Goal: Information Seeking & Learning: Learn about a topic

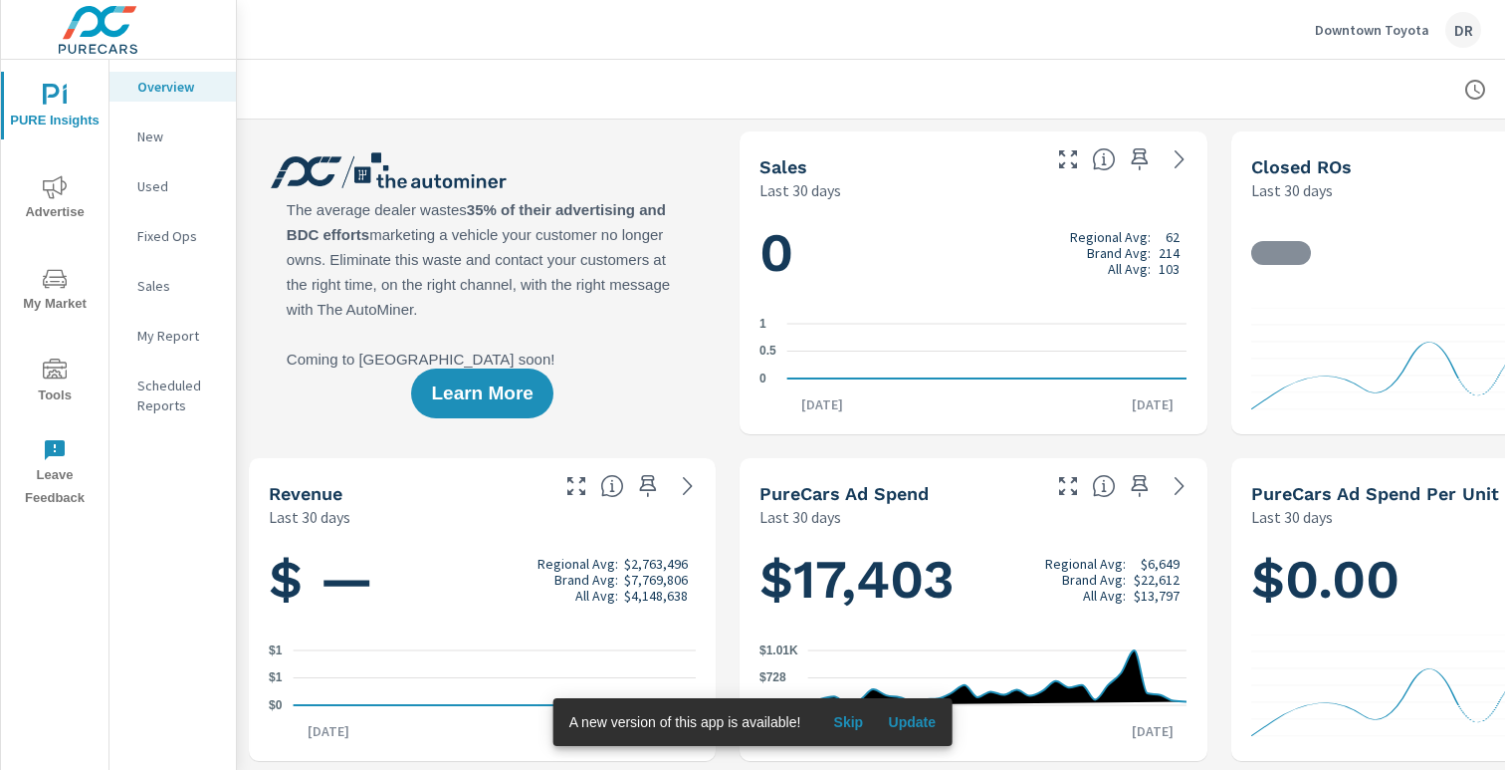
scroll to position [1, 0]
click at [852, 721] on span "Skip" at bounding box center [848, 722] width 48 height 18
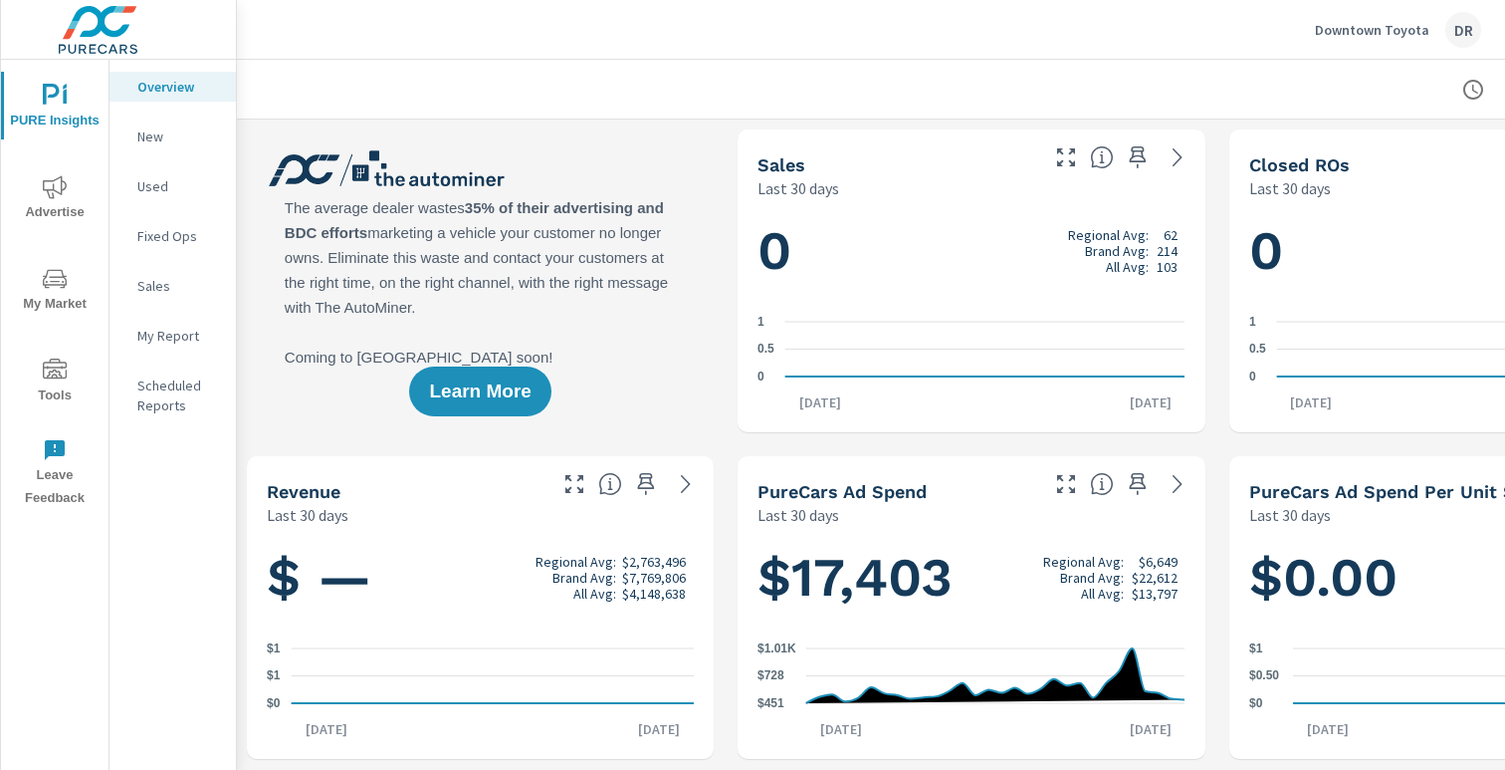
scroll to position [0, 2]
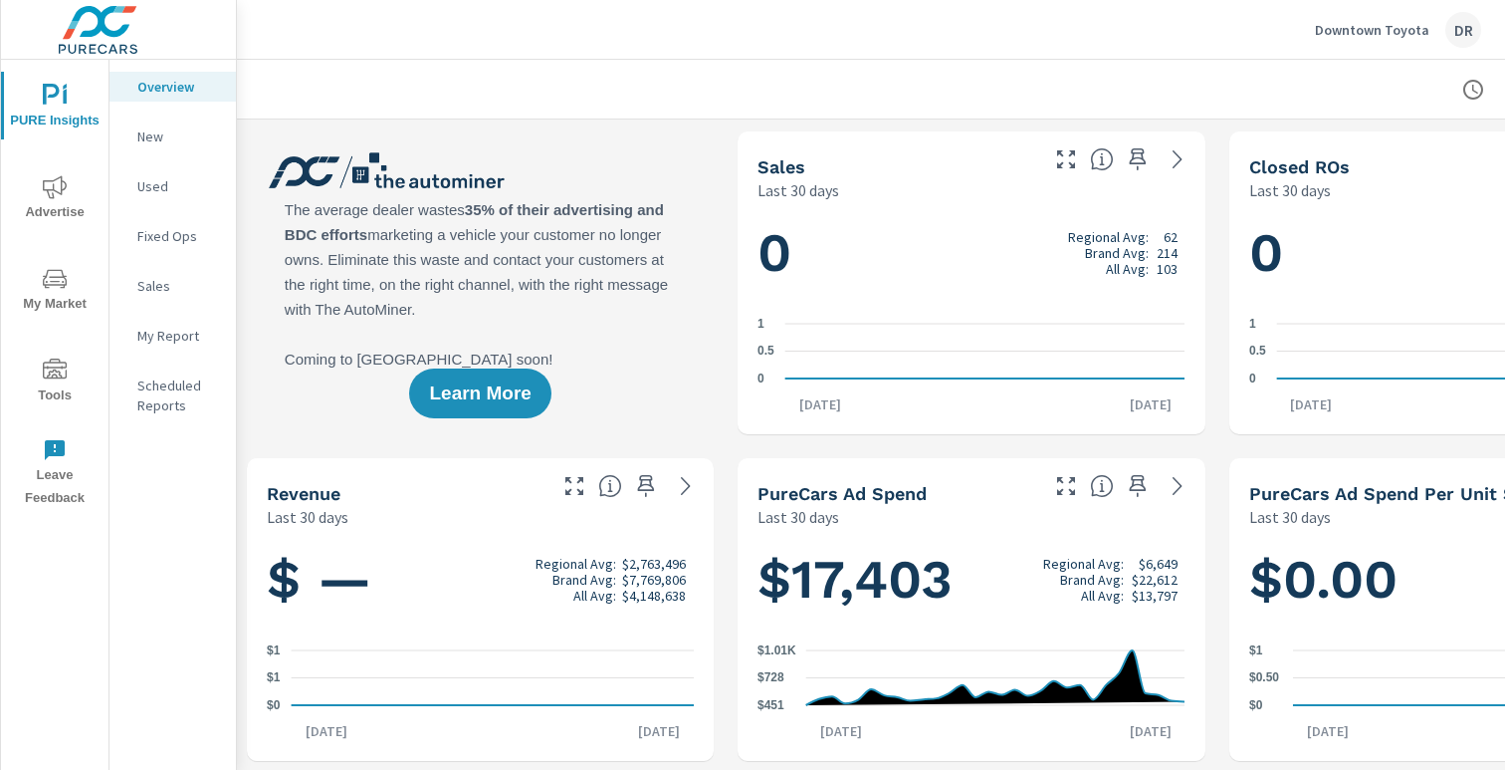
click at [74, 376] on span "Tools" at bounding box center [55, 382] width 96 height 49
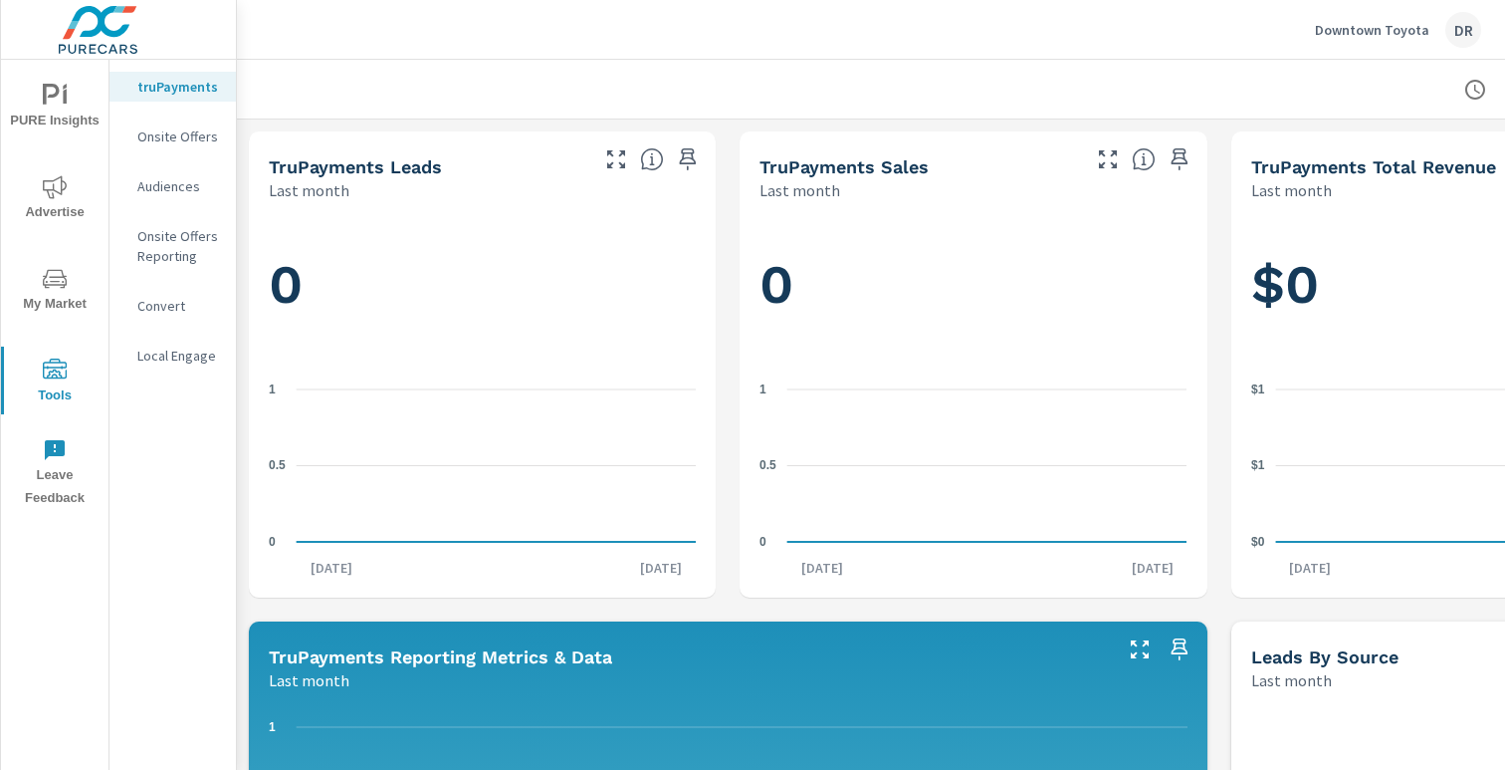
click at [60, 303] on span "My Market" at bounding box center [55, 291] width 96 height 49
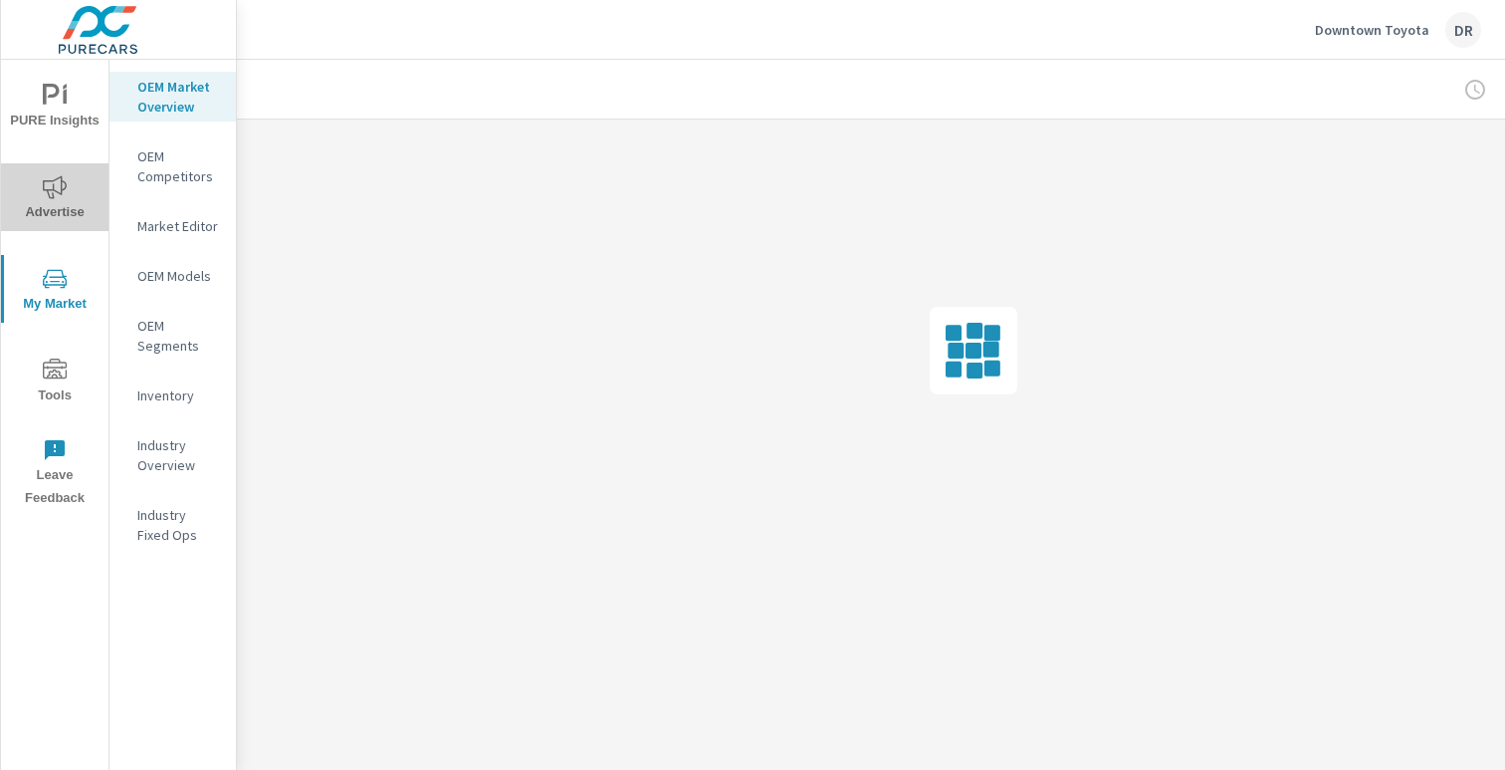
click at [40, 229] on button "Advertise" at bounding box center [55, 197] width 108 height 68
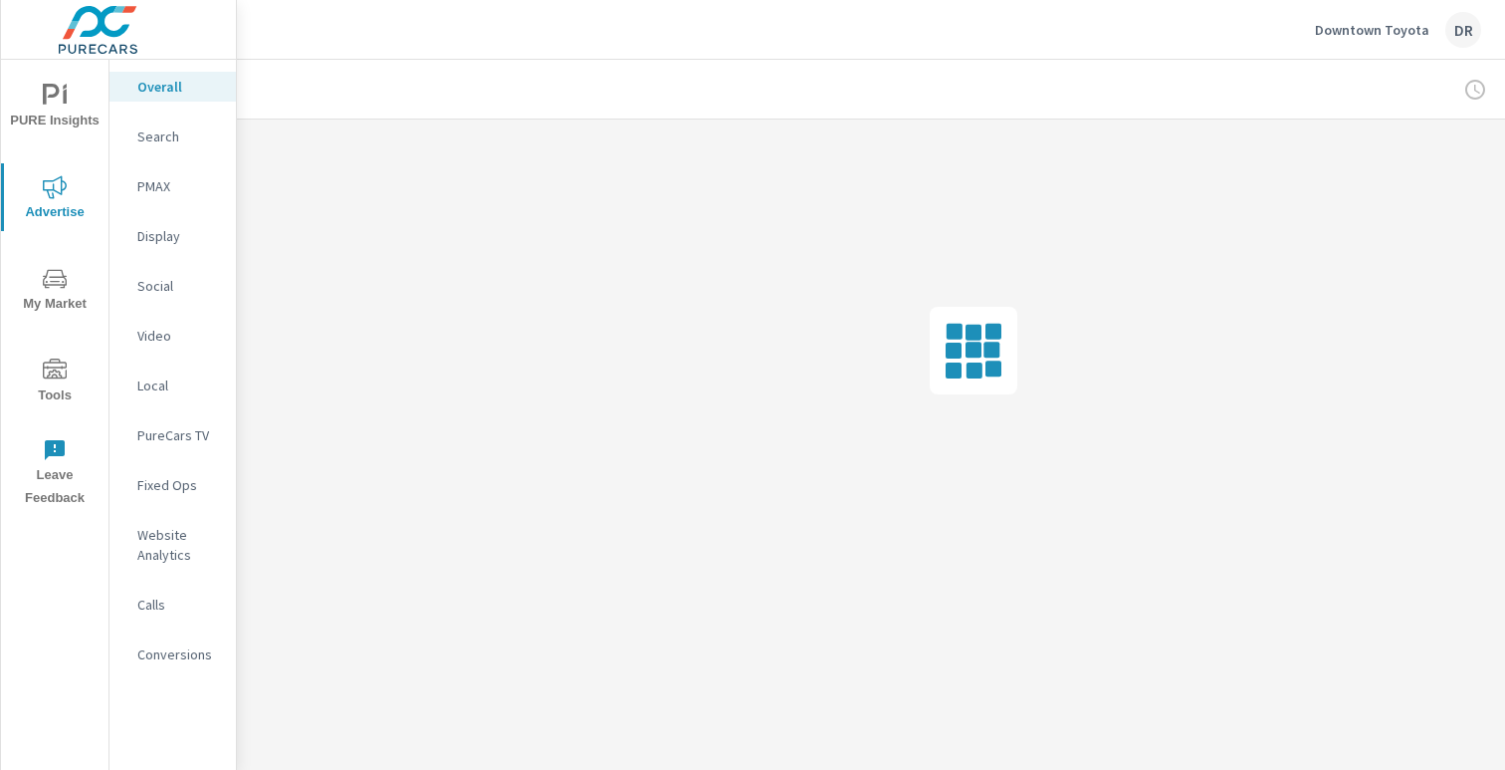
click at [157, 292] on p "Social" at bounding box center [178, 286] width 83 height 20
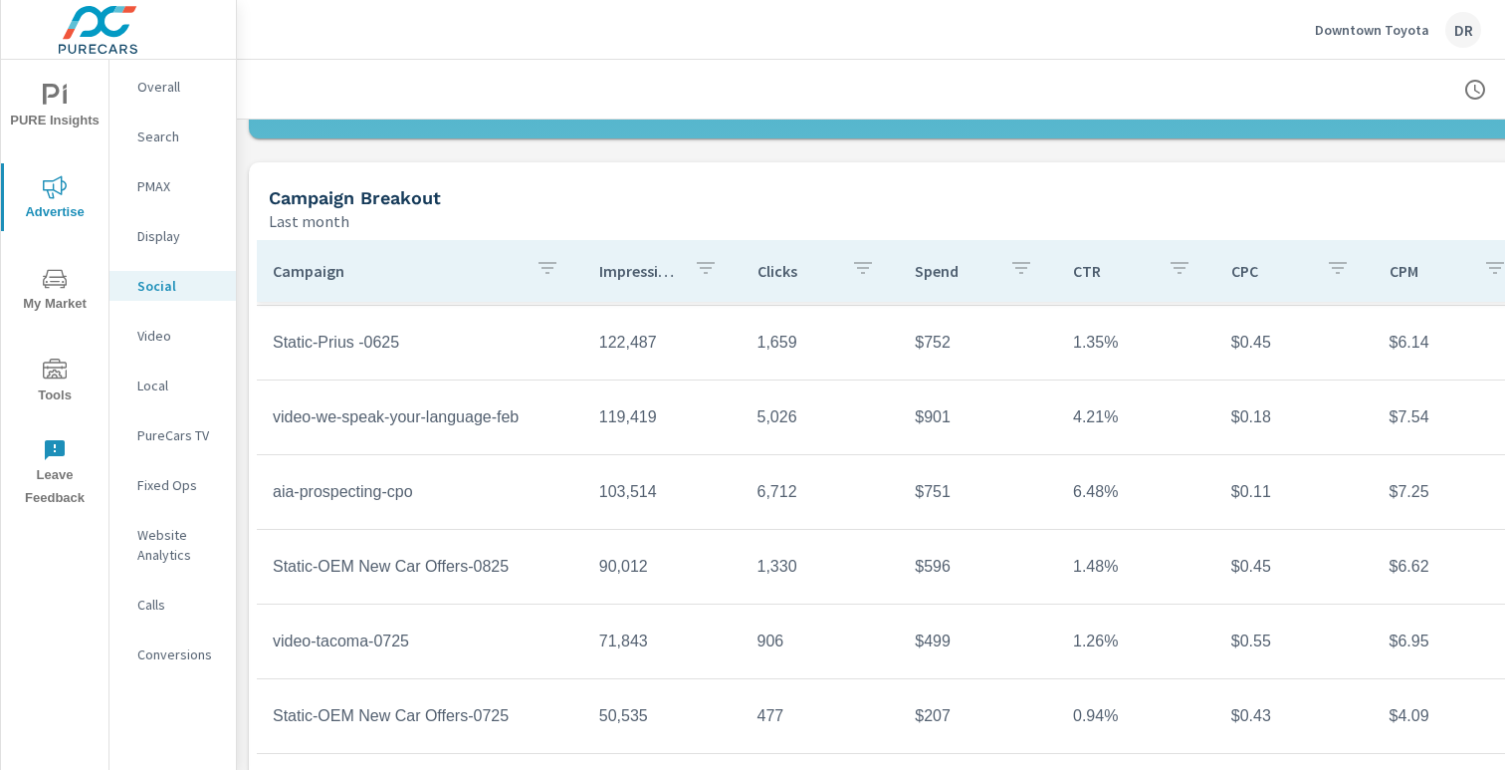
scroll to position [656, 0]
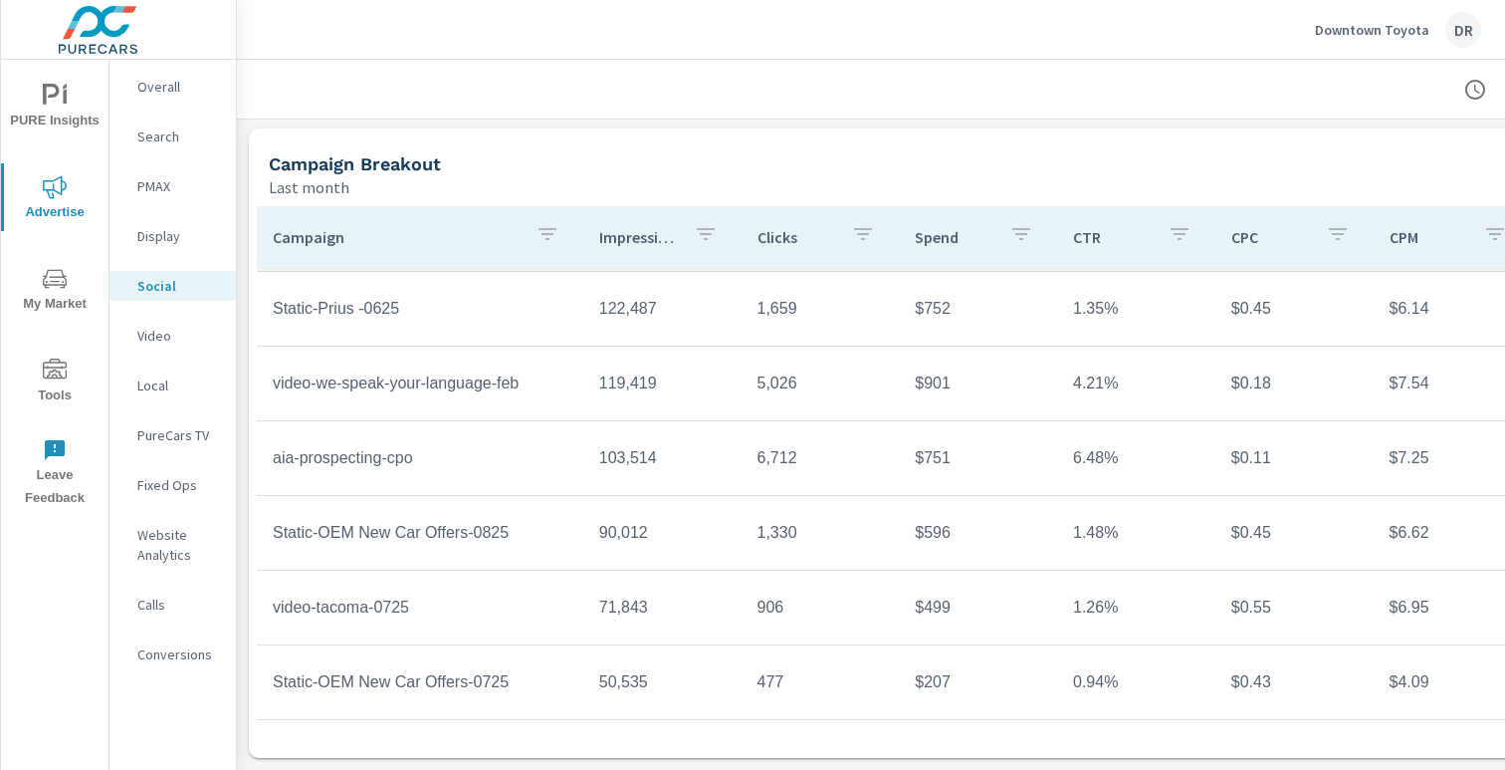
click at [177, 183] on p "PMAX" at bounding box center [178, 186] width 83 height 20
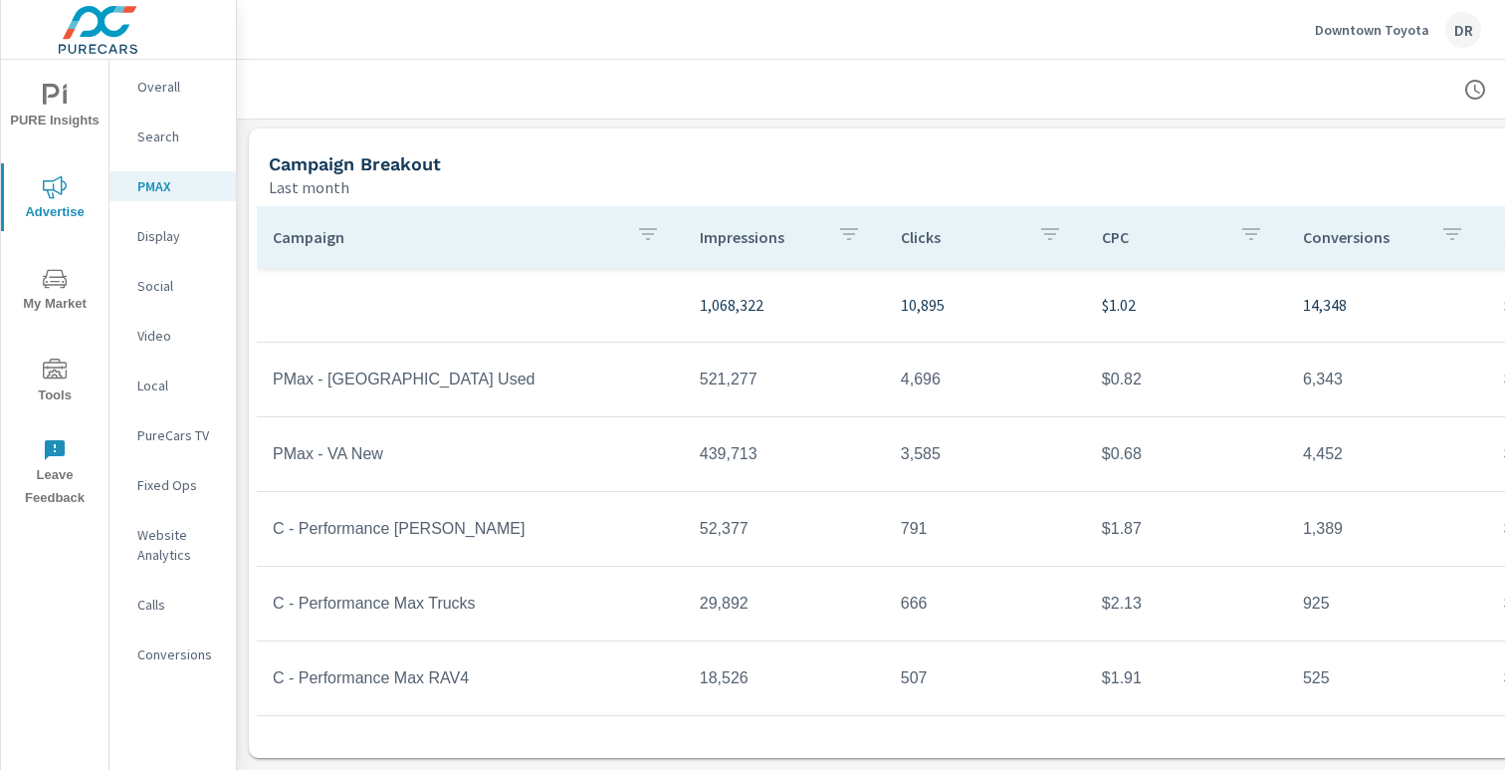
click at [1478, 86] on icon "button" at bounding box center [1476, 90] width 24 height 24
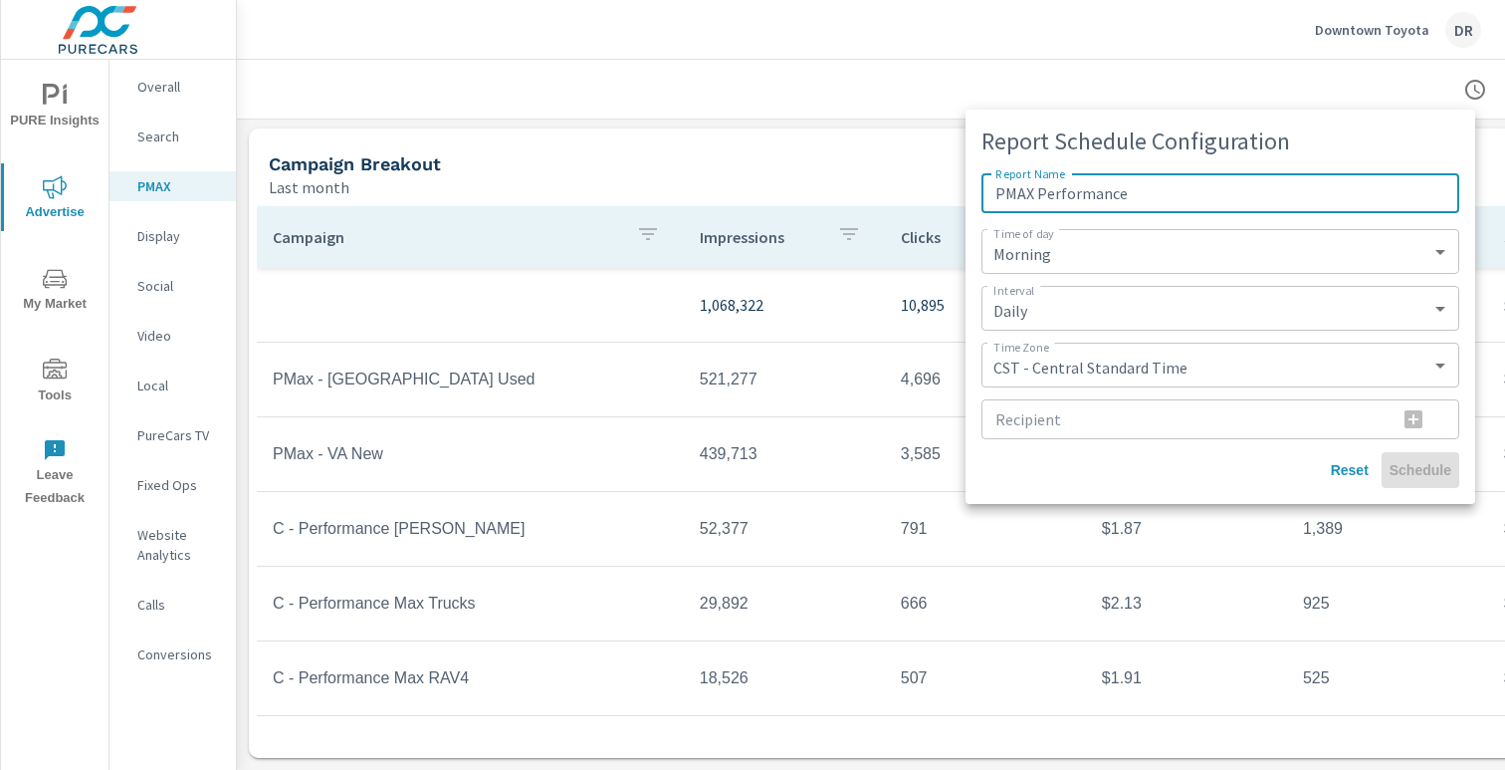
click at [884, 142] on div at bounding box center [752, 385] width 1505 height 770
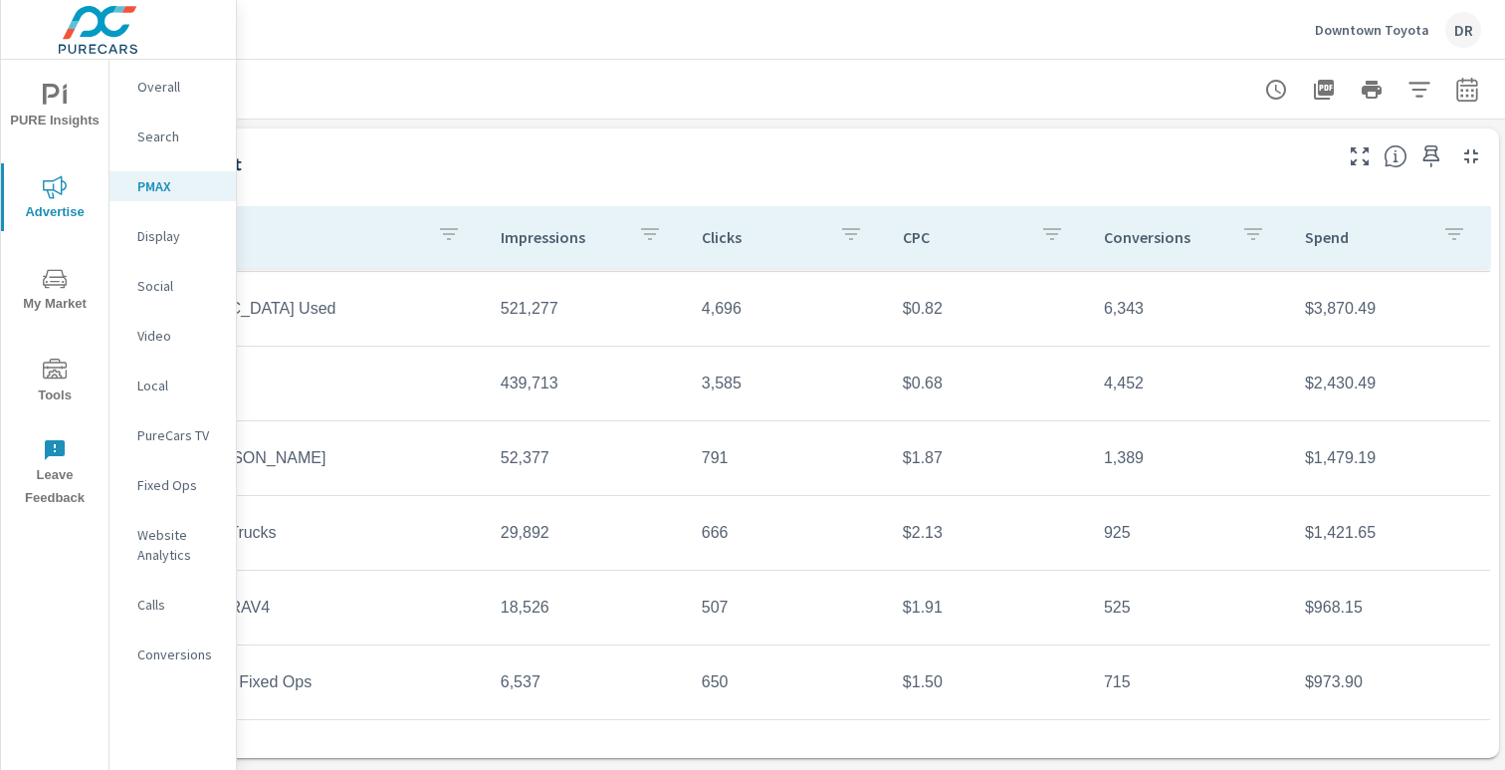
scroll to position [166, 205]
